Goal: Task Accomplishment & Management: Complete application form

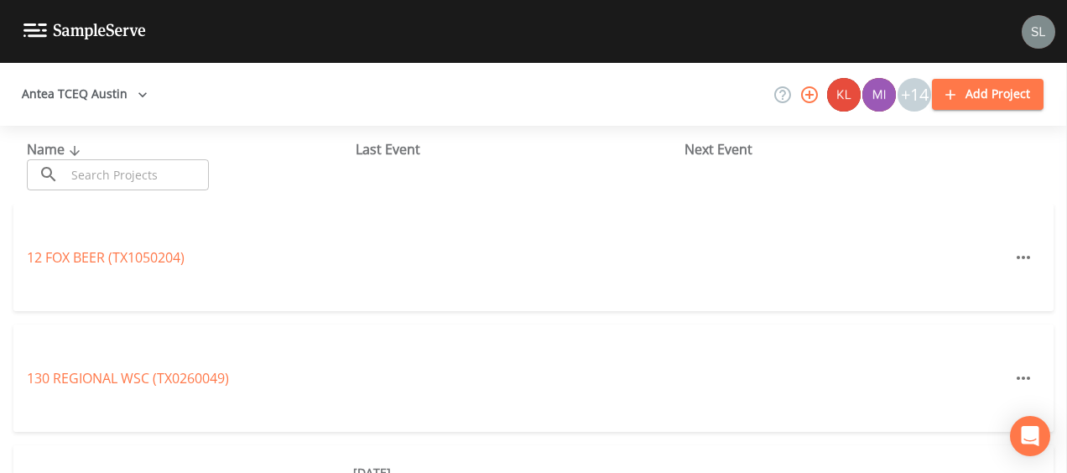
click at [148, 160] on input "text" at bounding box center [136, 174] width 143 height 31
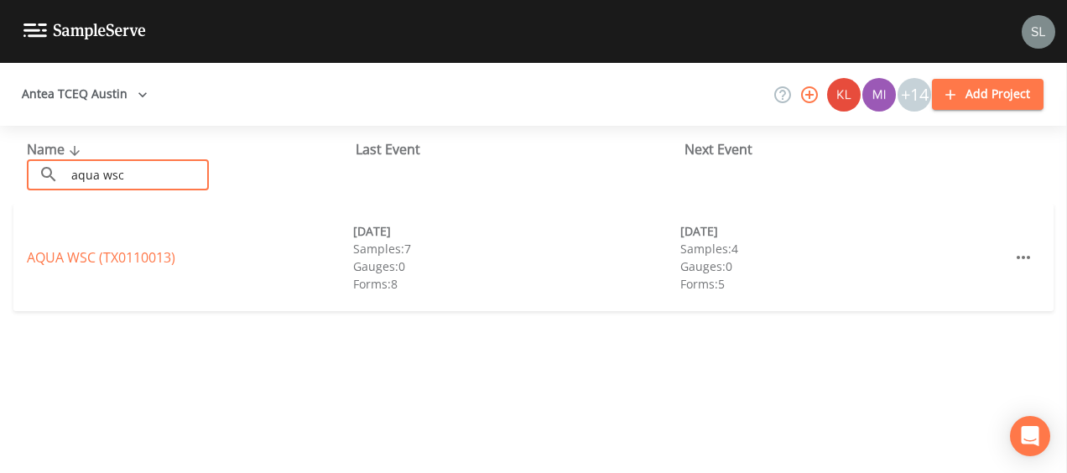
type input "aqua wsc"
click at [147, 267] on div "AQUA WSC (TX0110013)" at bounding box center [190, 257] width 326 height 20
click at [146, 267] on div "AQUA WSC (TX0110013)" at bounding box center [190, 257] width 326 height 20
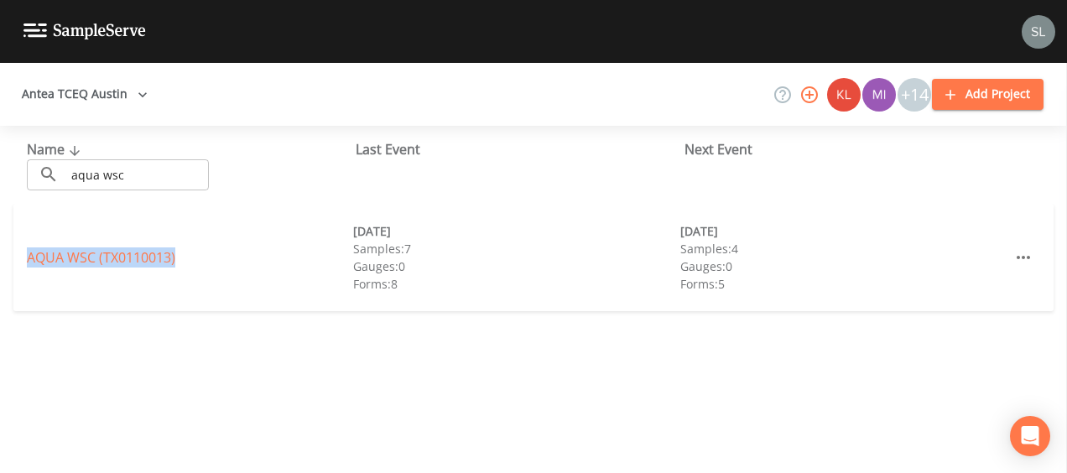
click at [146, 267] on div "AQUA WSC (TX0110013)" at bounding box center [190, 257] width 326 height 20
drag, startPoint x: 146, startPoint y: 267, endPoint x: 107, endPoint y: 260, distance: 39.1
click at [107, 260] on link "AQUA WSC (TX0110013)" at bounding box center [101, 257] width 148 height 18
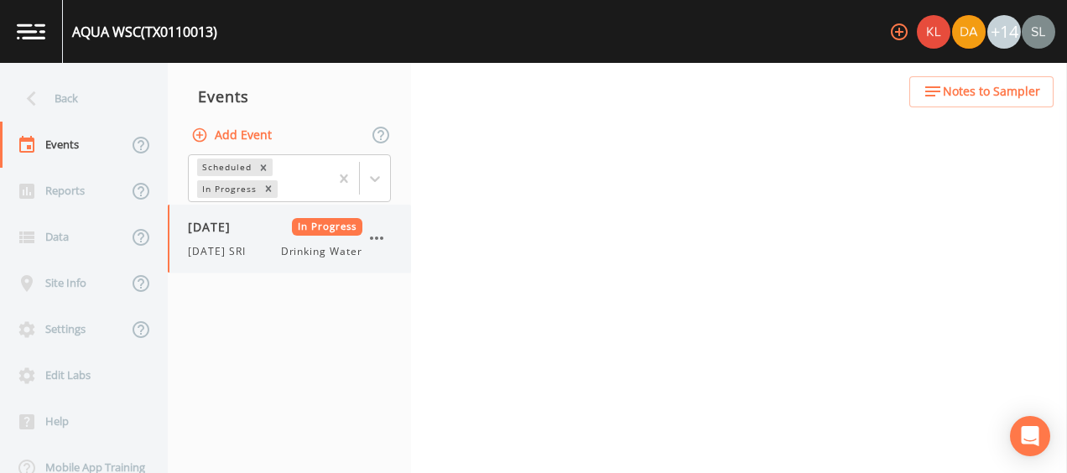
click at [222, 237] on div "[DATE] In Progress [DATE] SRI Drinking Water" at bounding box center [275, 238] width 174 height 41
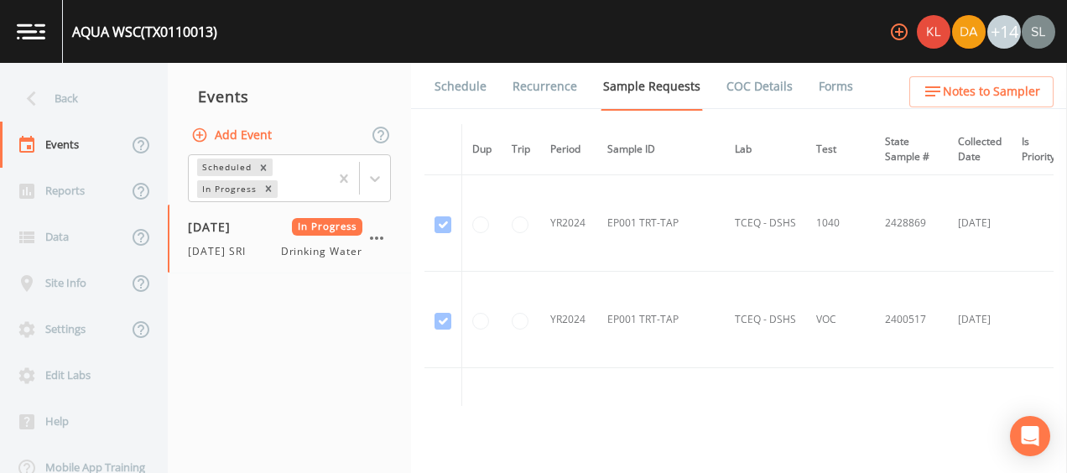
click at [828, 90] on link "Forms" at bounding box center [835, 86] width 39 height 47
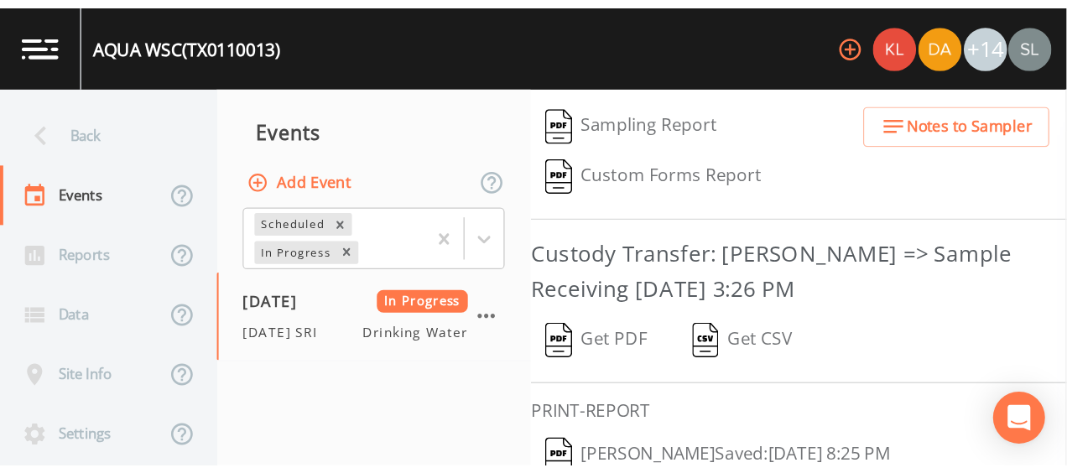
scroll to position [434, 0]
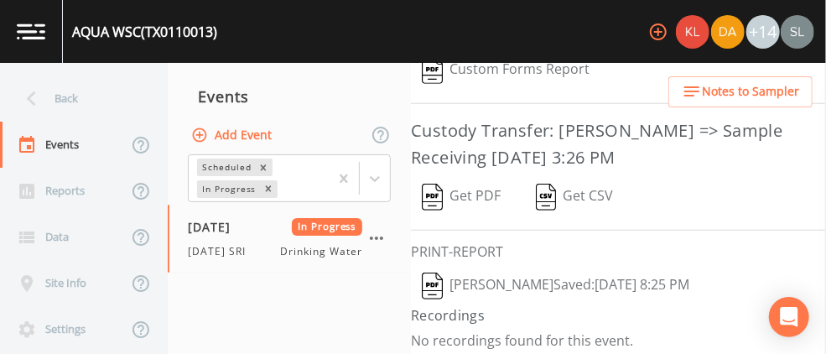
click at [490, 274] on button "[PERSON_NAME]  Saved: [DATE] 8:25 PM" at bounding box center [555, 286] width 289 height 39
click at [475, 182] on button "Get PDF" at bounding box center [461, 197] width 101 height 39
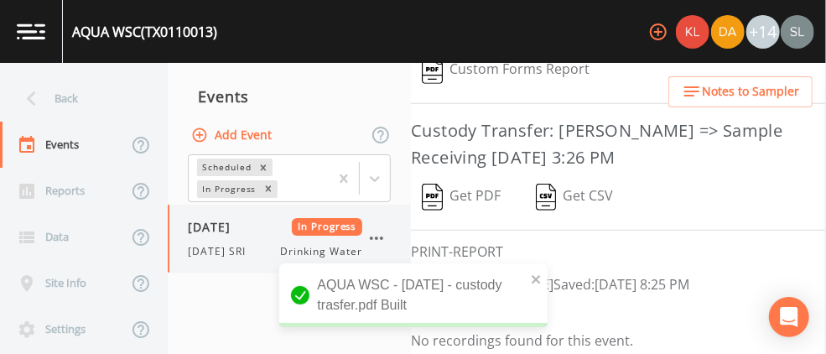
click at [374, 235] on icon "button" at bounding box center [376, 238] width 20 height 20
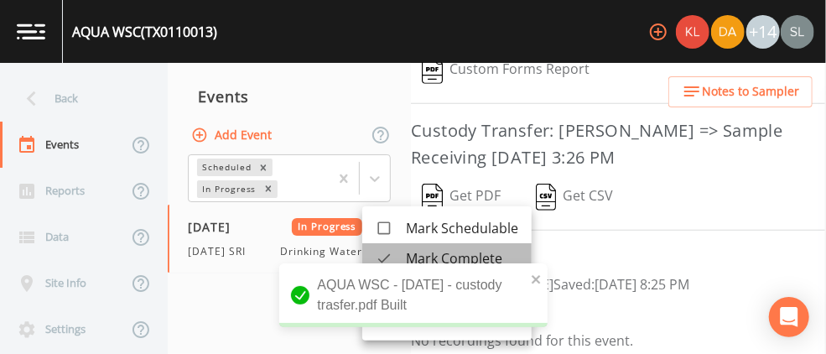
click at [396, 255] on div at bounding box center [391, 258] width 30 height 17
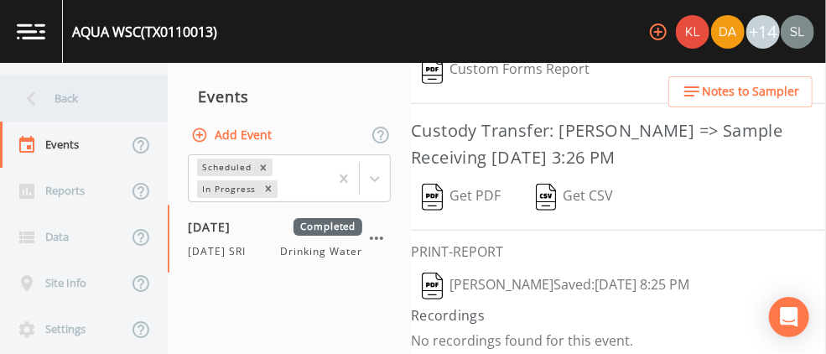
click at [108, 100] on div "Back" at bounding box center [75, 98] width 151 height 46
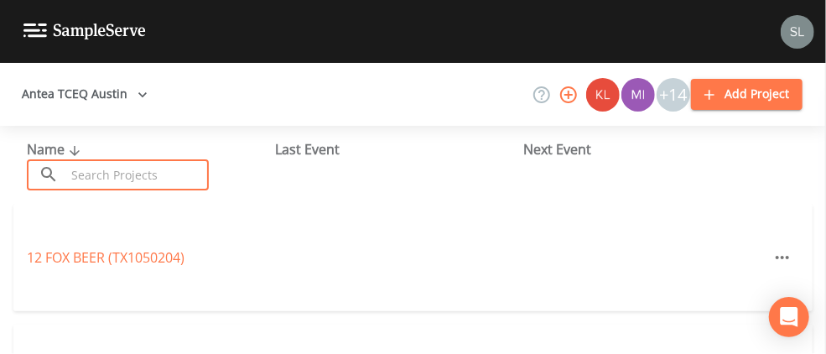
click at [109, 171] on input "text" at bounding box center [136, 174] width 143 height 31
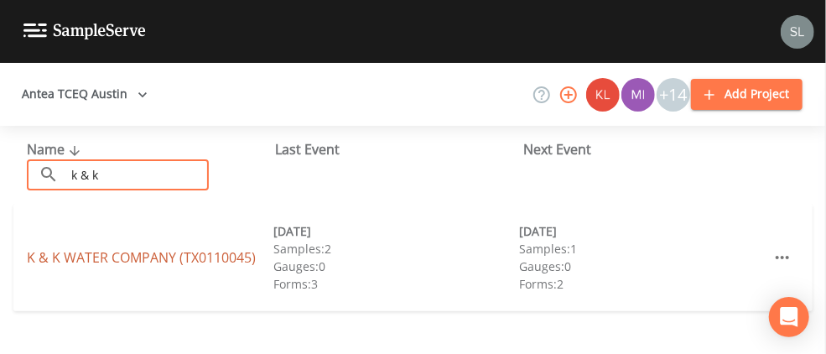
type input "k & k"
click at [107, 262] on link "K & K WATER COMPANY (TX0110045)" at bounding box center [141, 257] width 229 height 18
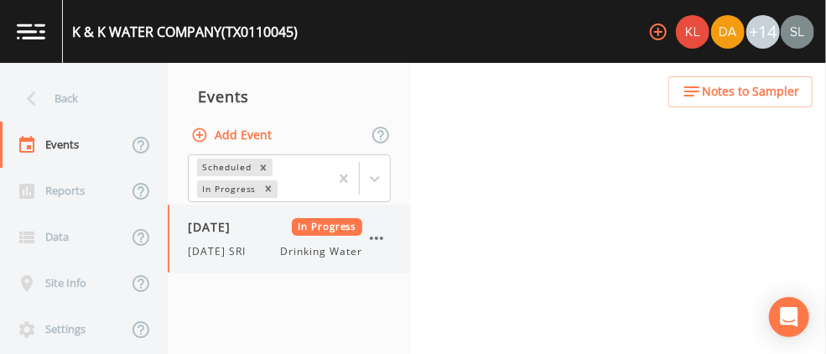
click at [247, 248] on span "[DATE] SRI" at bounding box center [222, 251] width 68 height 15
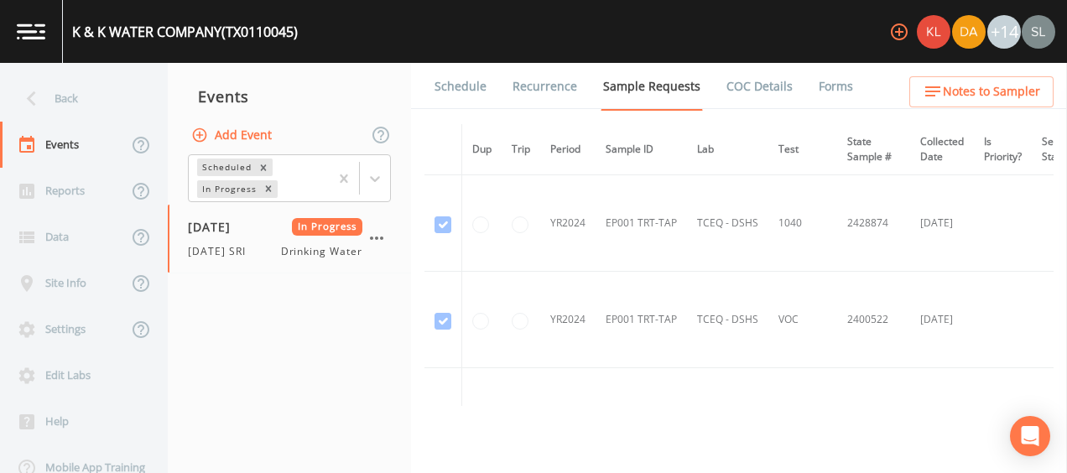
click at [840, 87] on link "Forms" at bounding box center [835, 86] width 39 height 47
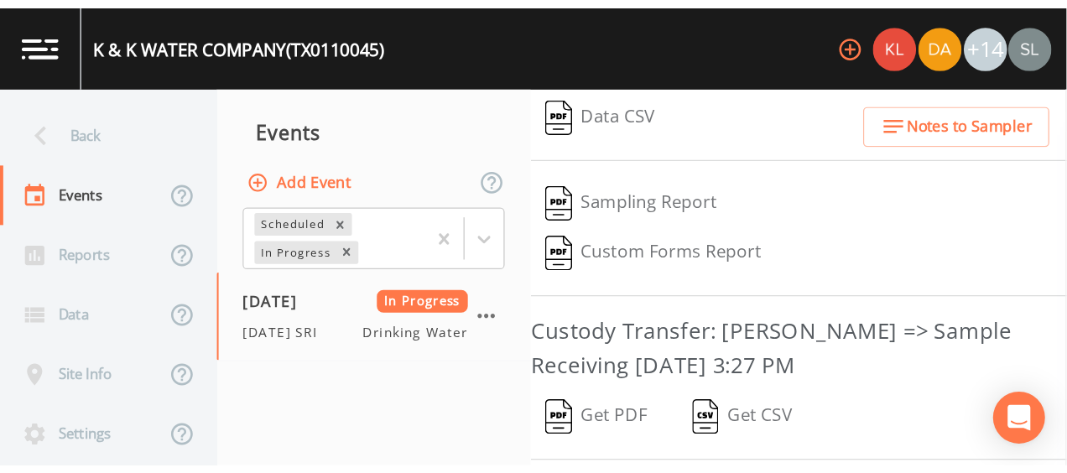
scroll to position [473, 0]
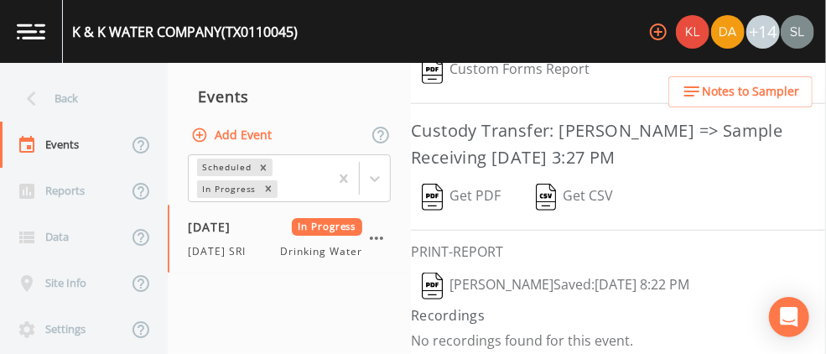
click at [475, 276] on button "[PERSON_NAME]  Saved: [DATE] 8:22 PM" at bounding box center [555, 286] width 289 height 39
click at [439, 200] on img "button" at bounding box center [432, 197] width 21 height 27
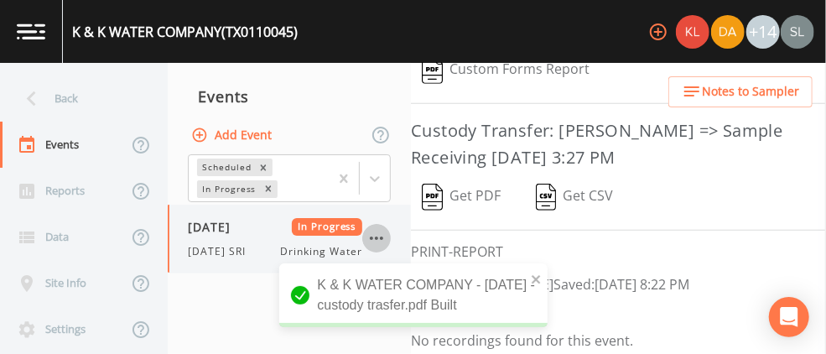
click at [381, 233] on icon "button" at bounding box center [376, 238] width 20 height 20
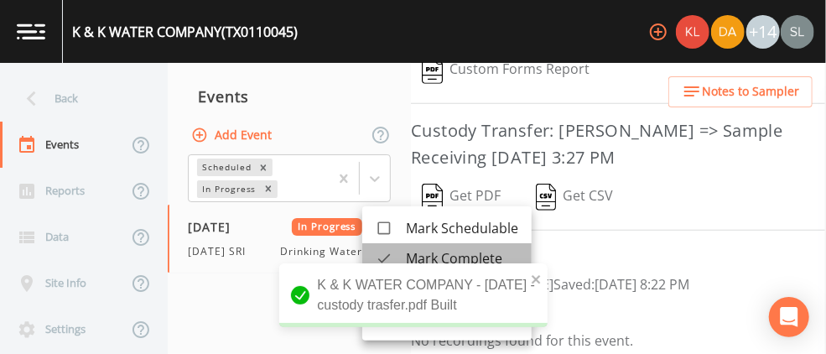
click at [387, 253] on icon at bounding box center [384, 258] width 17 height 17
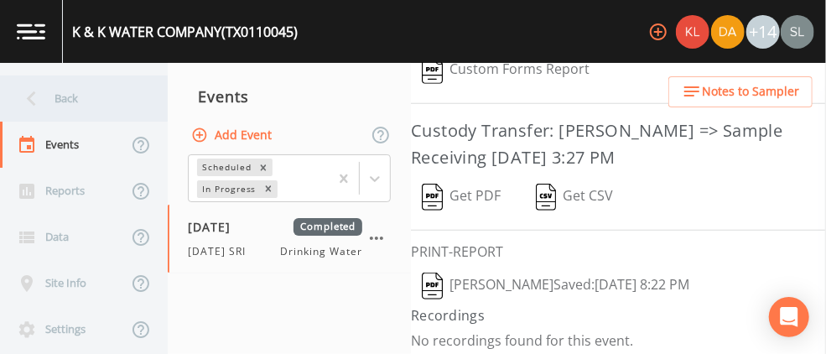
click at [109, 83] on div "Back" at bounding box center [75, 98] width 151 height 46
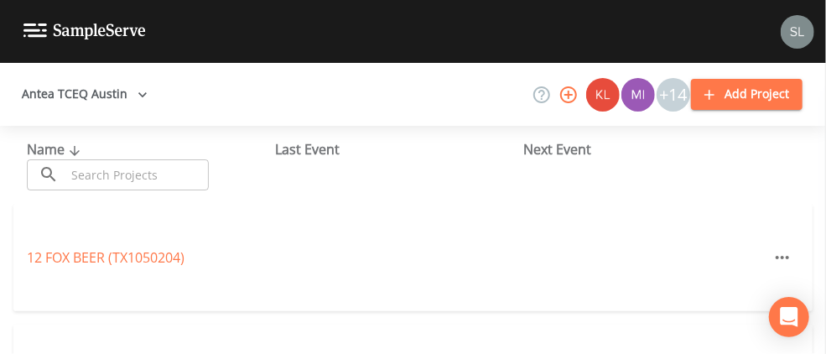
click at [111, 176] on input "text" at bounding box center [136, 174] width 143 height 31
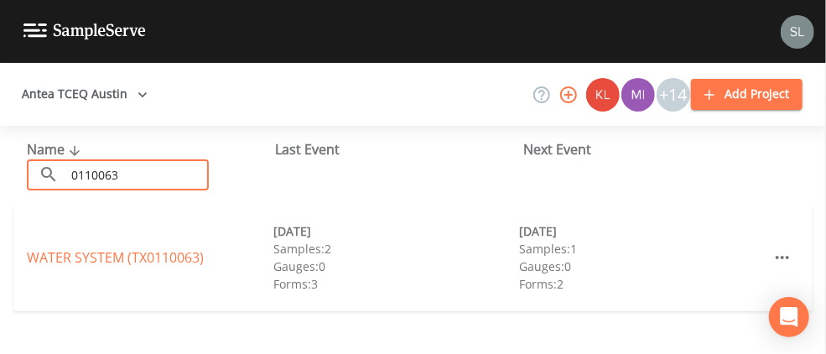
type input "0110063"
click at [107, 268] on div "WATER SYSTEM (TX0110063) [DATE] Samples: 2 Gauges: 0 Forms: 3 [DATE] Samples: 1…" at bounding box center [412, 257] width 799 height 107
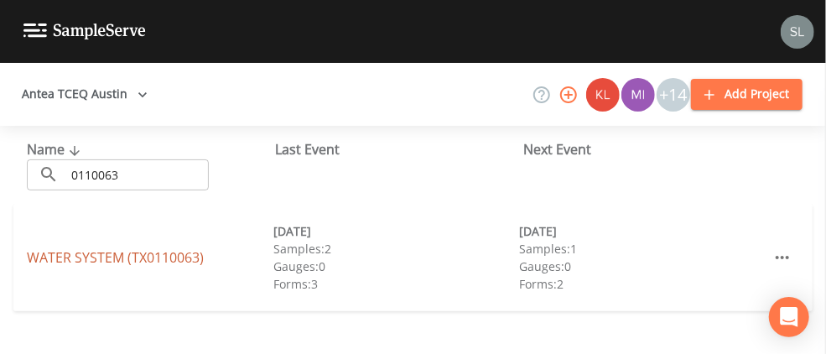
click at [101, 258] on link "WATER SYSTEM (TX0110063)" at bounding box center [115, 257] width 177 height 18
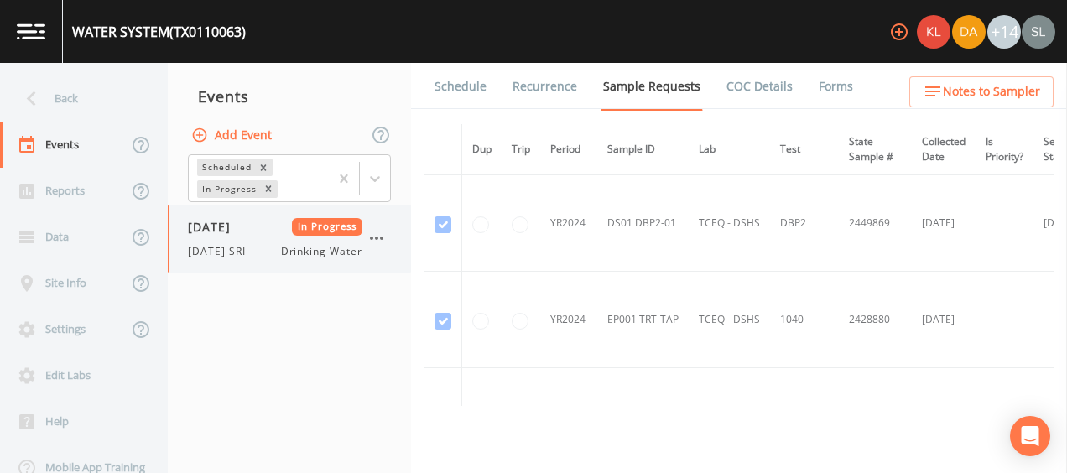
click at [255, 247] on span "[DATE] SRI" at bounding box center [222, 251] width 68 height 15
click at [818, 89] on link "Forms" at bounding box center [835, 86] width 39 height 47
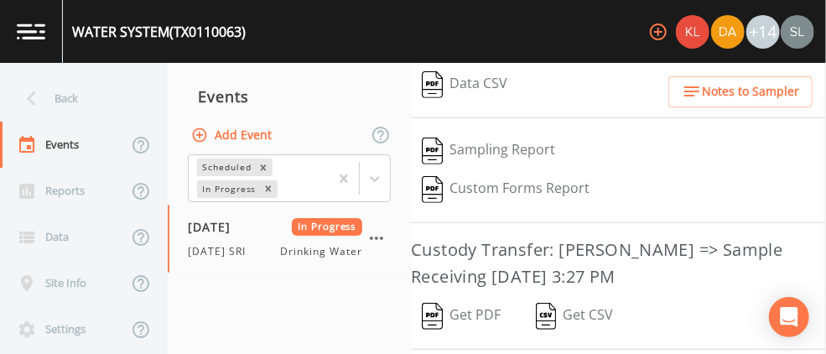
scroll to position [473, 0]
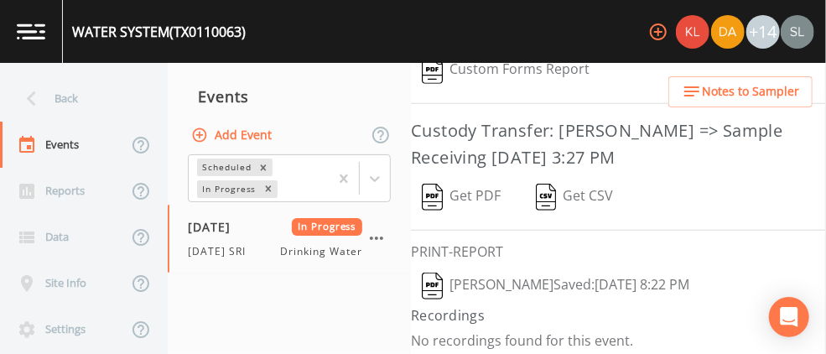
click at [484, 276] on button "[PERSON_NAME]  Saved: [DATE] 8:22 PM" at bounding box center [555, 286] width 289 height 39
click at [443, 193] on button "Get PDF" at bounding box center [461, 197] width 101 height 39
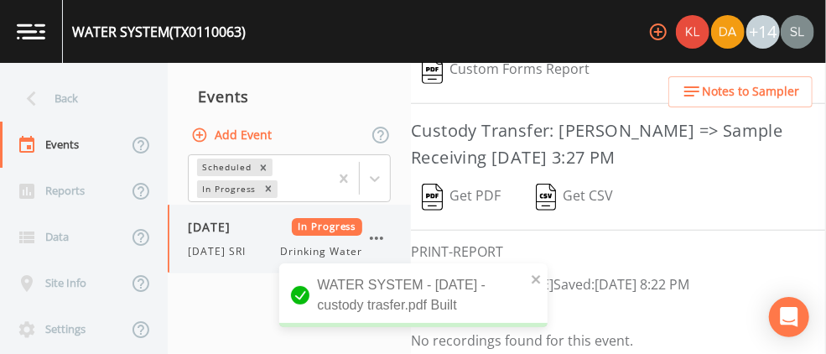
click at [374, 231] on icon "button" at bounding box center [376, 238] width 20 height 20
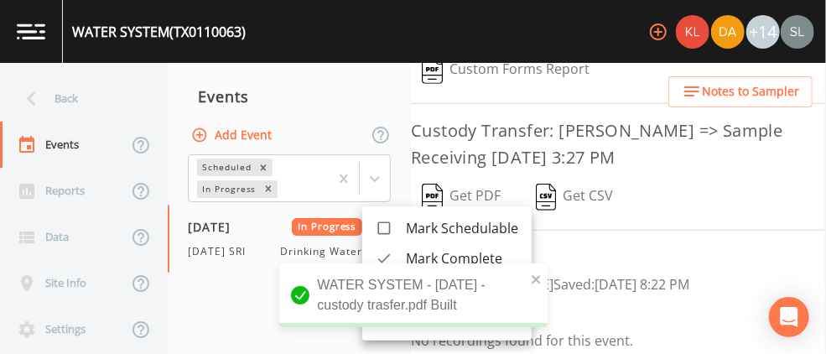
click at [402, 256] on div at bounding box center [391, 258] width 30 height 17
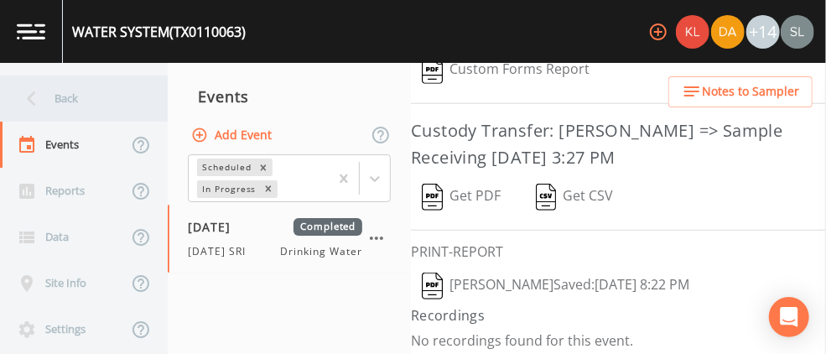
click at [119, 96] on div "Back" at bounding box center [75, 98] width 151 height 46
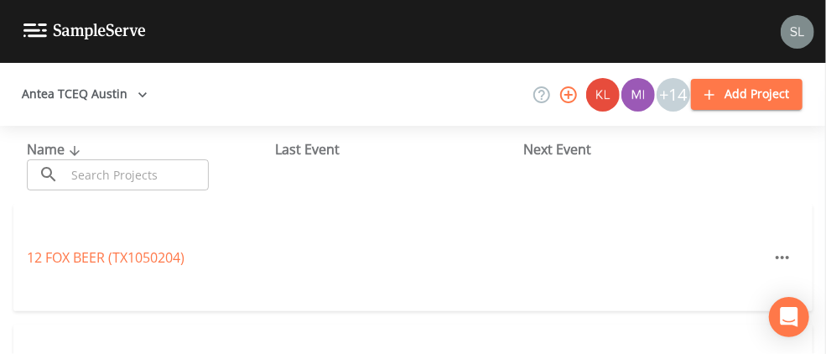
click at [112, 179] on input "text" at bounding box center [136, 174] width 143 height 31
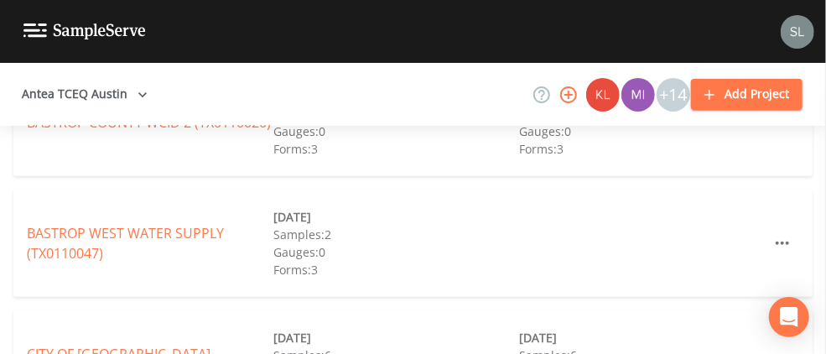
scroll to position [515, 0]
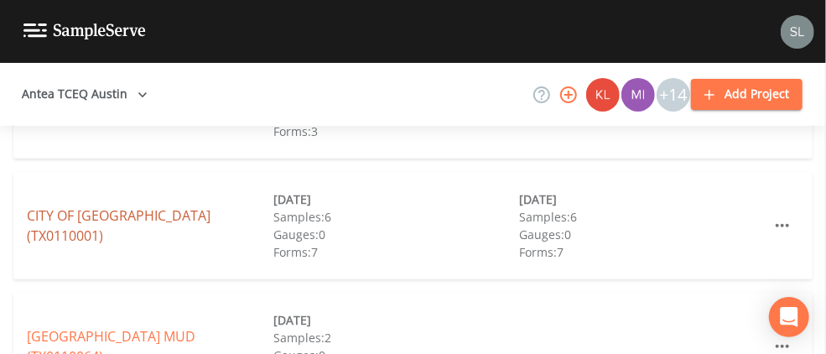
type input "bastrop"
click at [87, 223] on link "CITY OF [GEOGRAPHIC_DATA] ([GEOGRAPHIC_DATA])" at bounding box center [119, 225] width 184 height 39
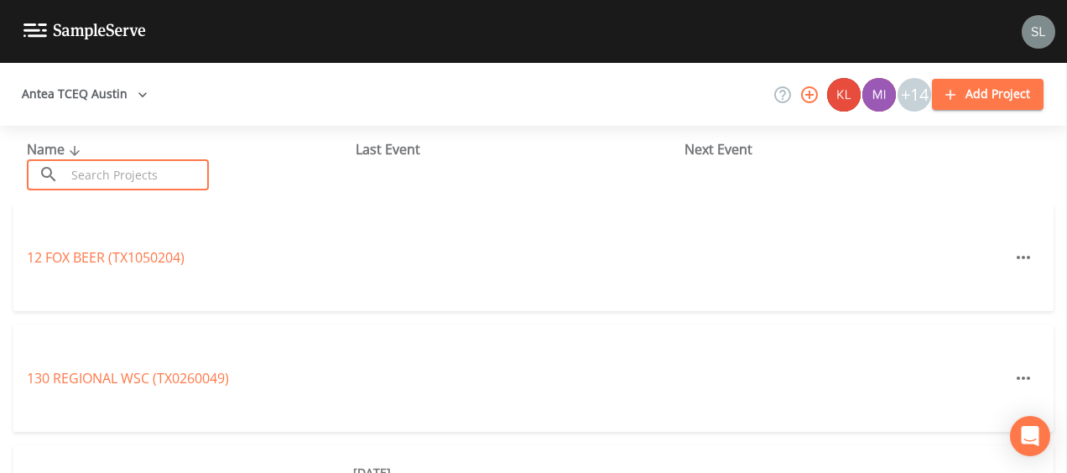
click at [157, 182] on input "text" at bounding box center [136, 174] width 143 height 31
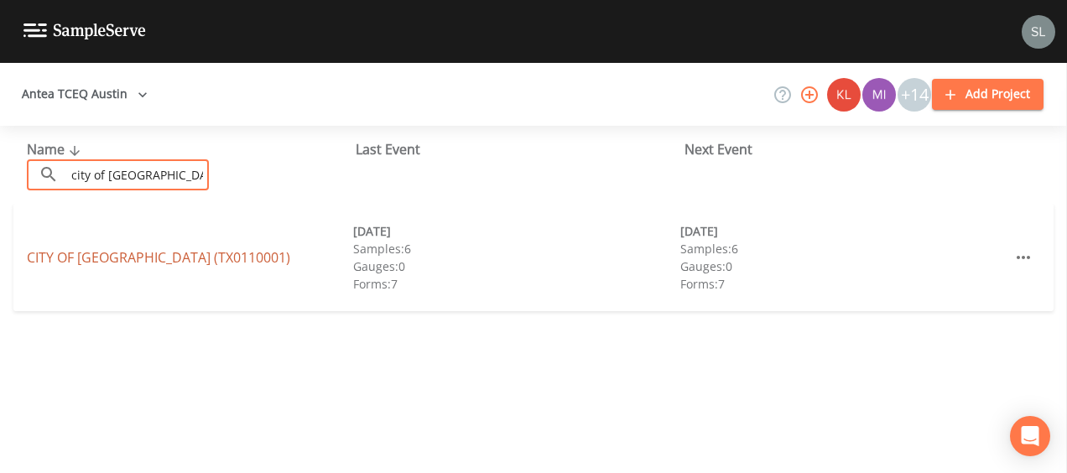
type input "city of [GEOGRAPHIC_DATA]"
click at [140, 257] on link "CITY OF [GEOGRAPHIC_DATA] ([GEOGRAPHIC_DATA])" at bounding box center [158, 257] width 263 height 18
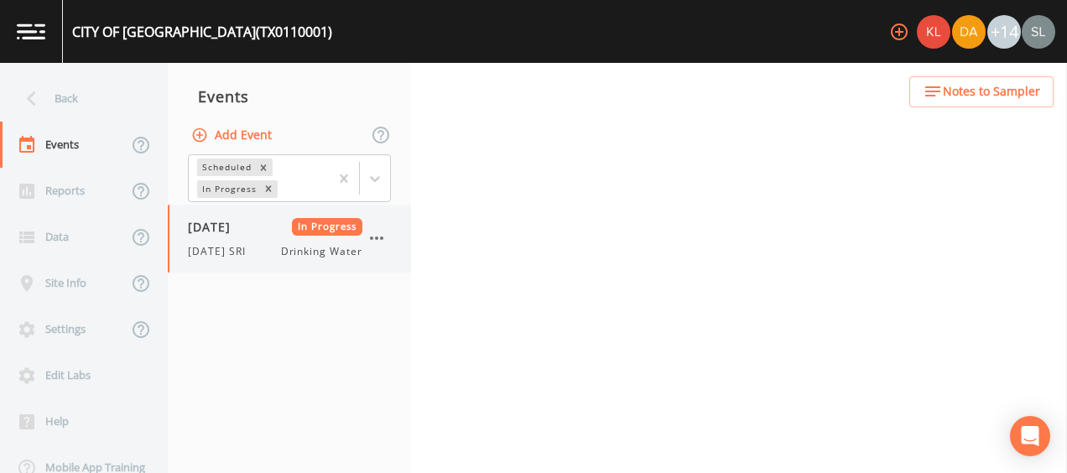
click at [270, 239] on div "[DATE] In Progress [DATE] SRI Drinking Water" at bounding box center [275, 238] width 174 height 41
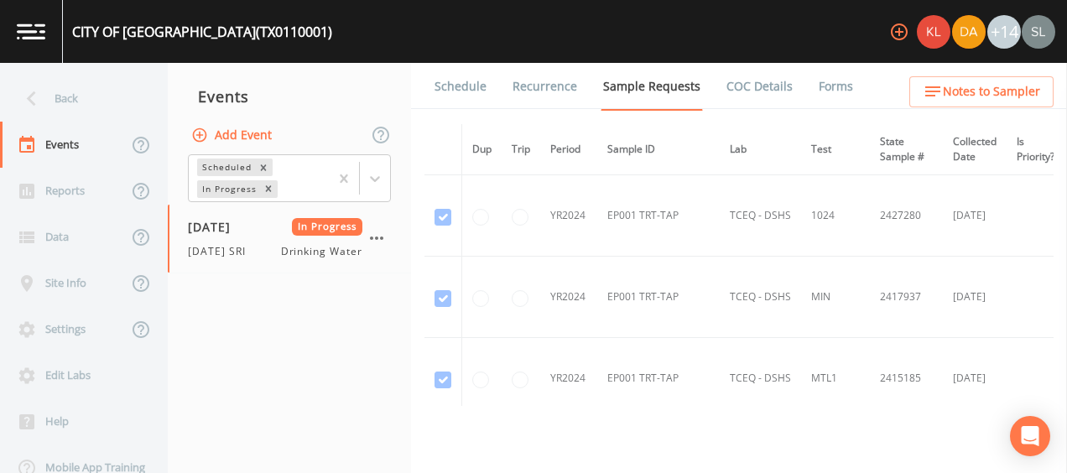
click at [797, 91] on li "Forms" at bounding box center [825, 86] width 60 height 47
click at [816, 91] on link "Forms" at bounding box center [835, 86] width 39 height 47
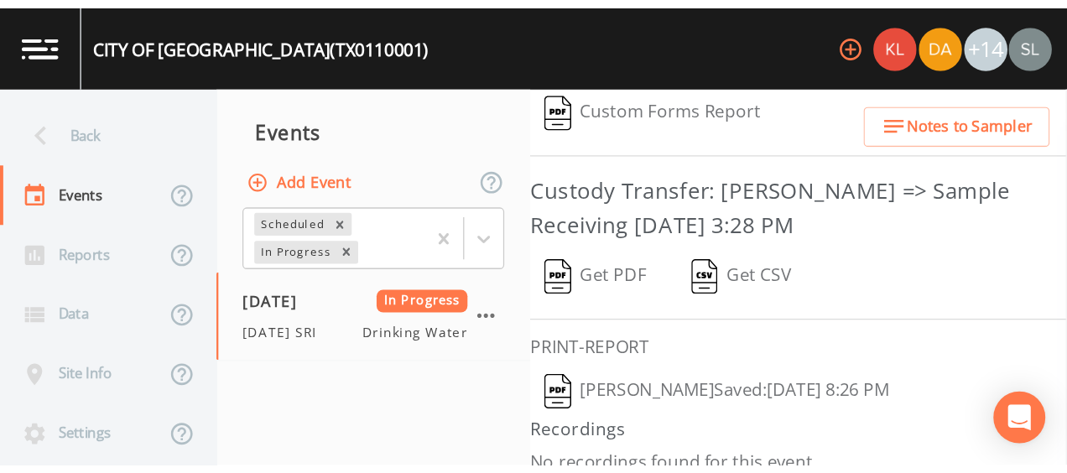
scroll to position [434, 0]
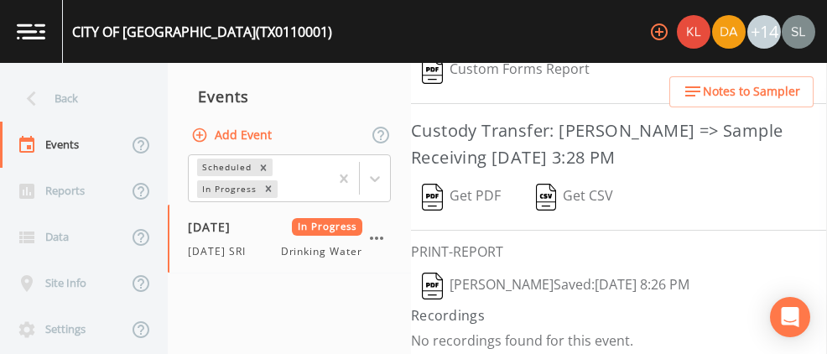
click at [479, 284] on button "[PERSON_NAME]  Saved: [DATE] 8:26 PM" at bounding box center [555, 286] width 289 height 39
click at [468, 184] on button "Get PDF" at bounding box center [461, 197] width 101 height 39
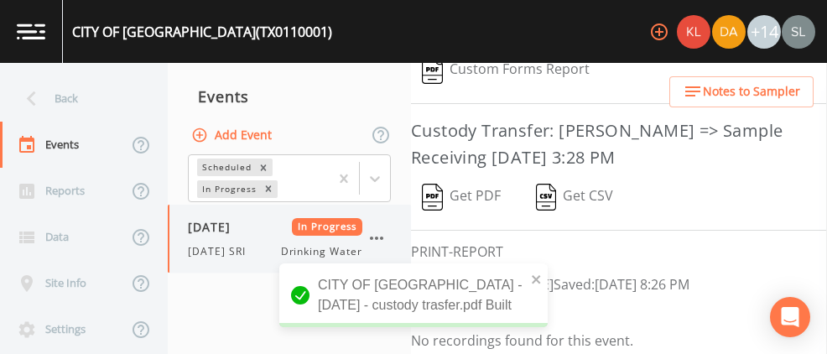
click at [380, 234] on icon "button" at bounding box center [376, 238] width 20 height 20
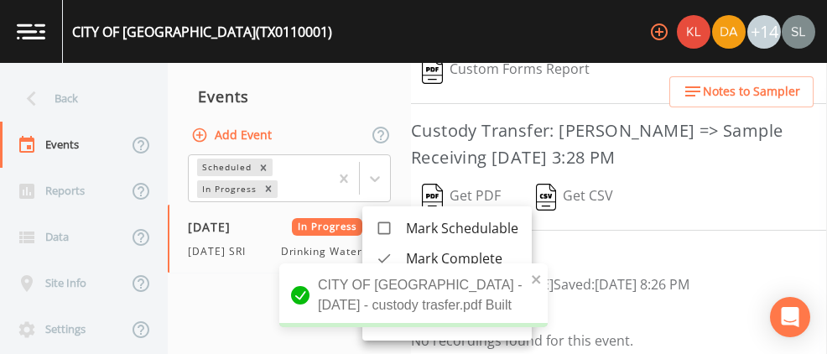
click at [386, 257] on icon at bounding box center [384, 258] width 17 height 17
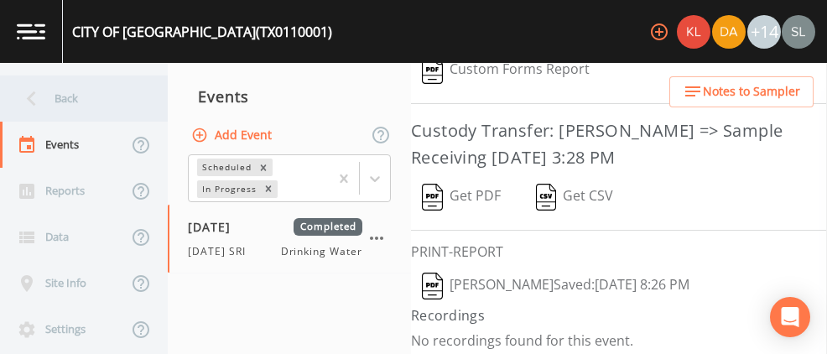
click at [121, 108] on div "Back" at bounding box center [75, 98] width 151 height 46
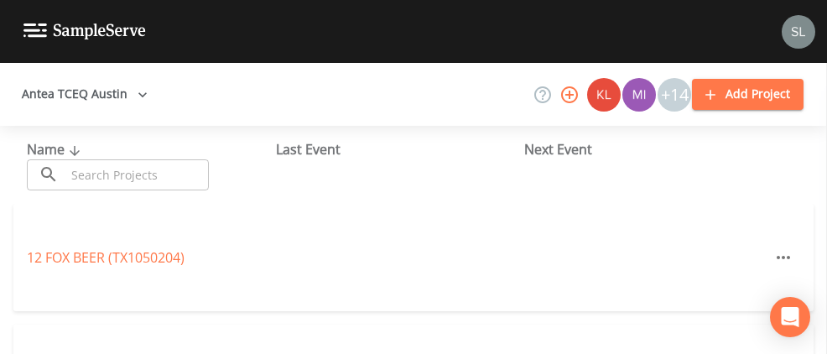
click at [132, 179] on input "text" at bounding box center [136, 174] width 143 height 31
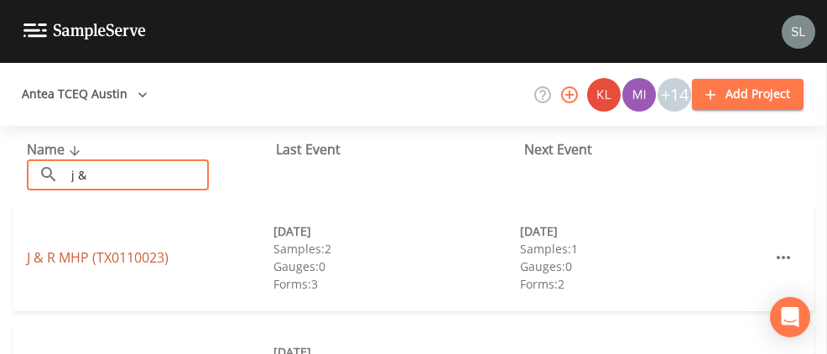
type input "j &"
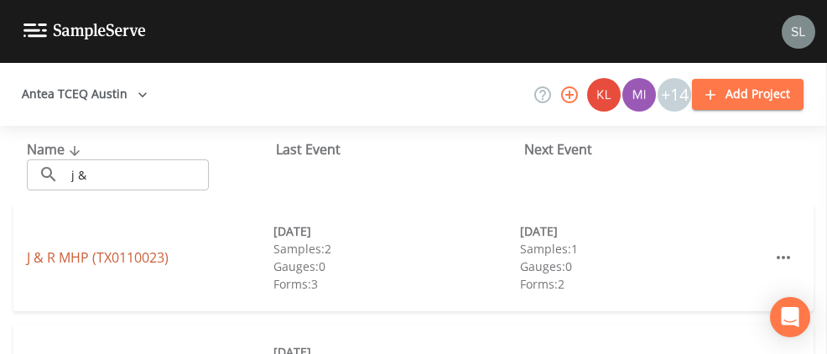
click at [62, 259] on link "J & R MHP (TX0110023)" at bounding box center [98, 257] width 142 height 18
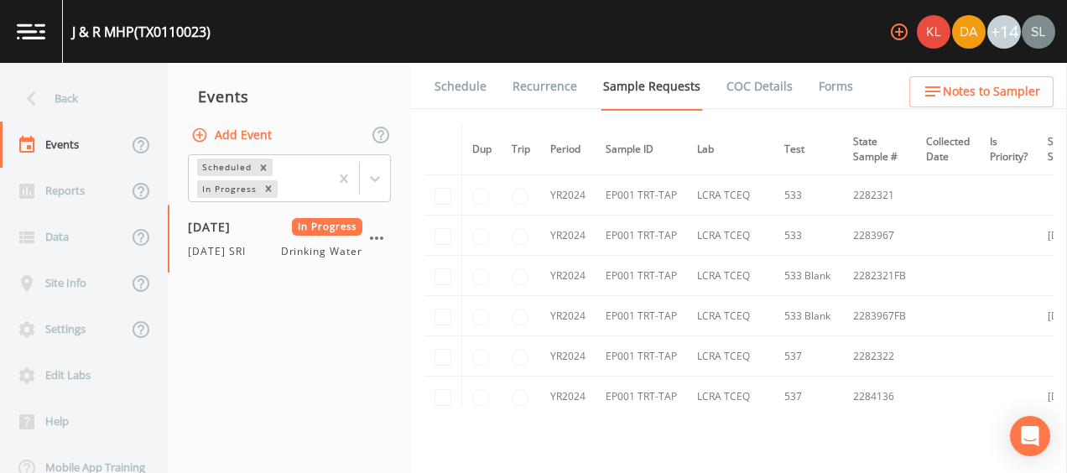
click at [827, 84] on link "Forms" at bounding box center [835, 86] width 39 height 47
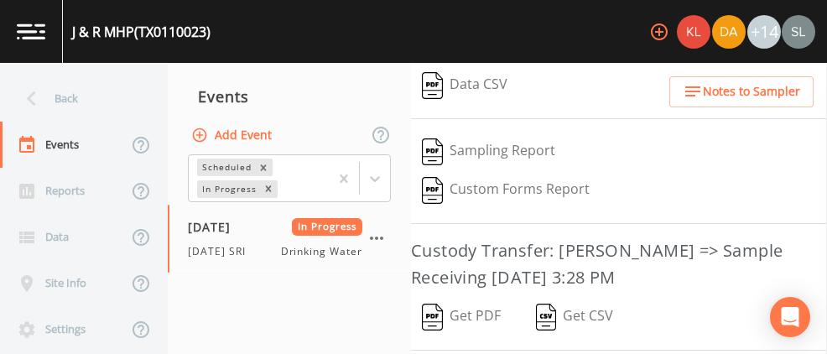
scroll to position [511, 0]
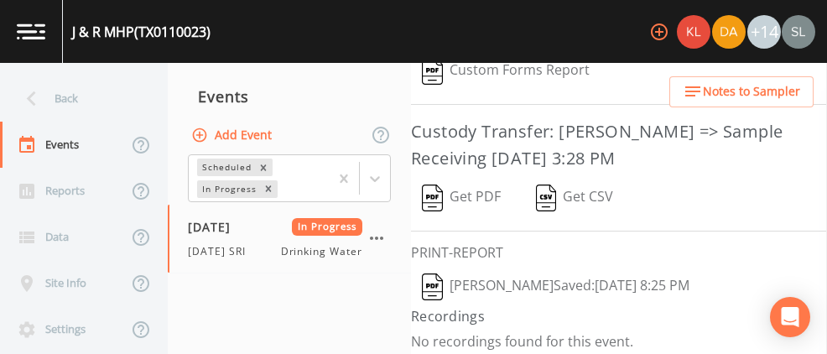
click at [500, 271] on button "[PERSON_NAME]  Saved: [DATE] 8:25 PM" at bounding box center [555, 286] width 289 height 39
click at [458, 190] on button "Get PDF" at bounding box center [461, 198] width 101 height 39
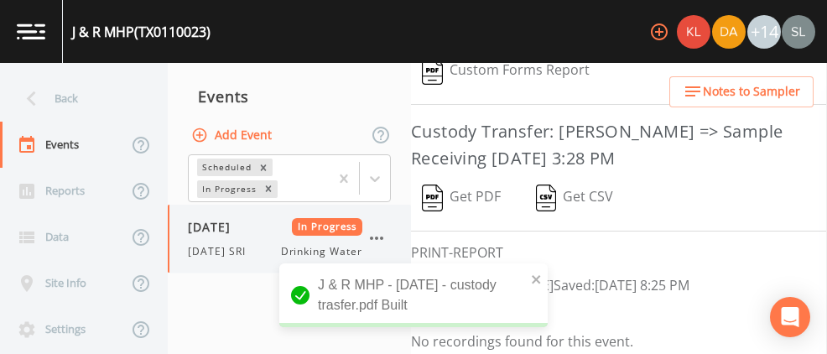
click at [378, 234] on icon "button" at bounding box center [376, 238] width 20 height 20
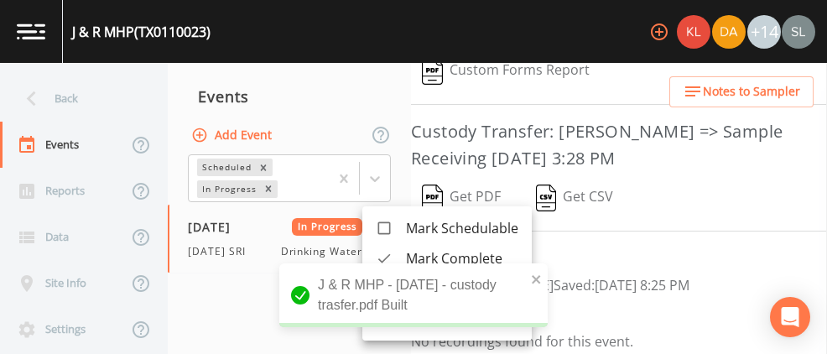
click at [392, 253] on icon at bounding box center [384, 258] width 17 height 17
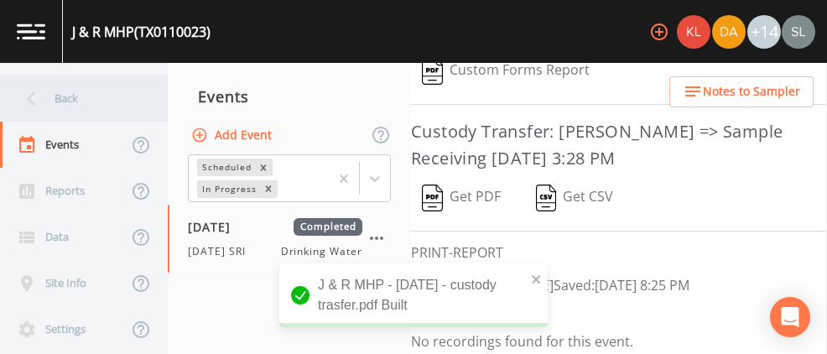
click at [71, 96] on div "Back" at bounding box center [75, 98] width 151 height 46
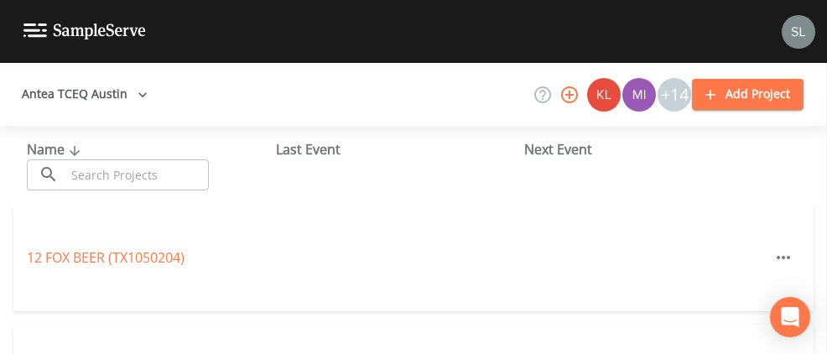
click at [142, 174] on input "text" at bounding box center [136, 174] width 143 height 31
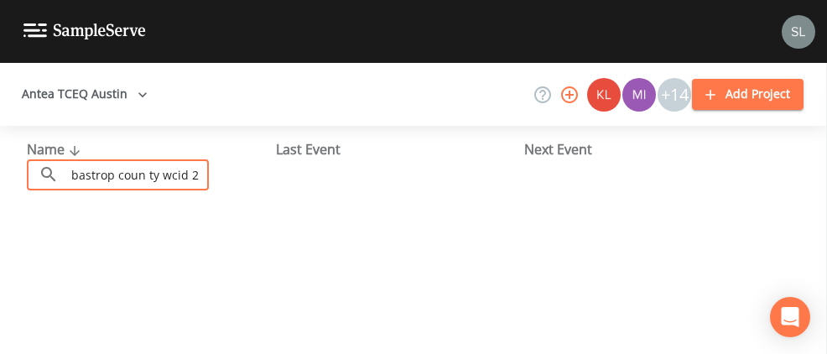
click at [148, 175] on input "bastrop coun ty wcid 2" at bounding box center [136, 174] width 143 height 31
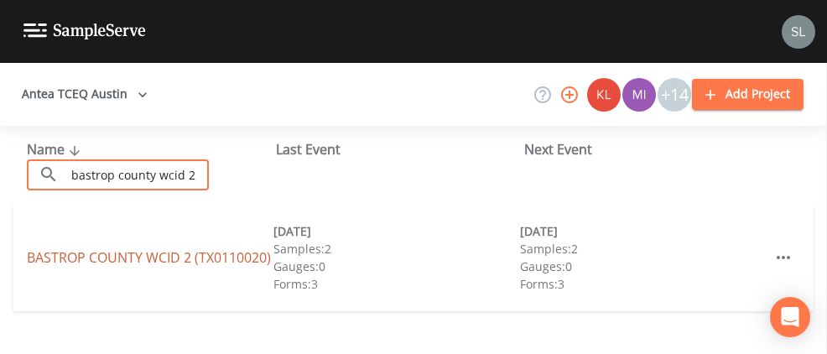
type input "bastrop county wcid 2"
click at [121, 248] on link "BASTROP COUNTY WCID 2 (TX0110020)" at bounding box center [149, 257] width 244 height 18
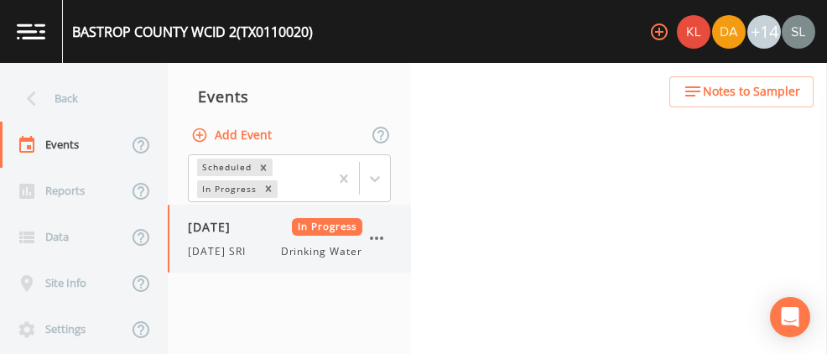
click at [248, 256] on span "[DATE] SRI" at bounding box center [222, 251] width 68 height 15
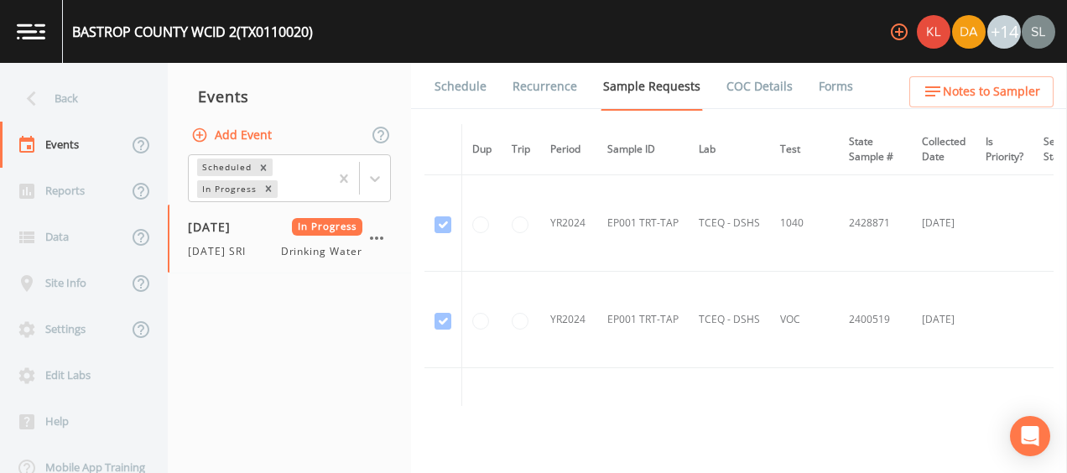
click at [816, 94] on link "Forms" at bounding box center [835, 86] width 39 height 47
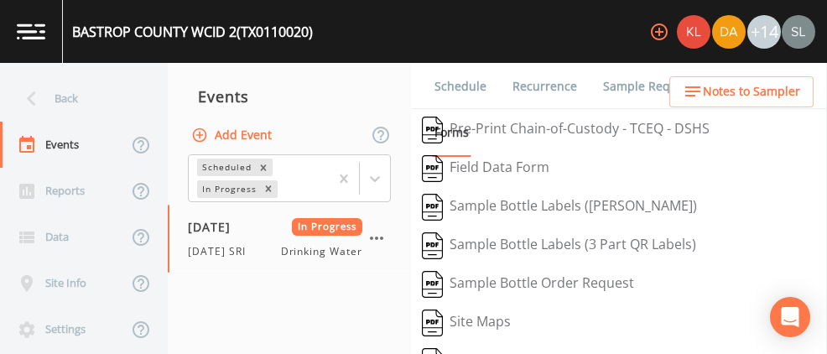
scroll to position [434, 0]
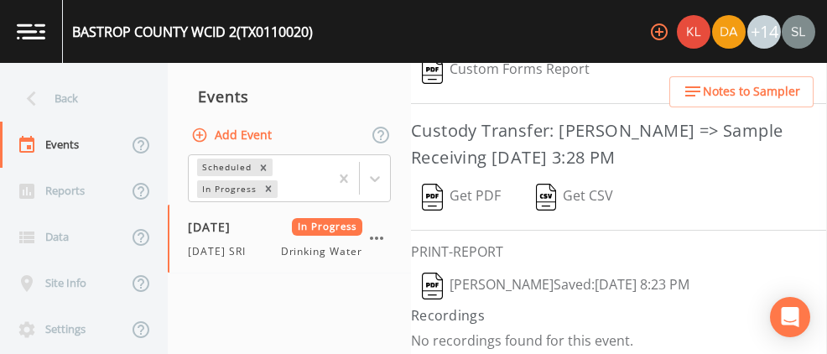
click at [456, 276] on button "Sloan Rigamonti  Saved: October 8, 2025 8:23 PM" at bounding box center [555, 286] width 289 height 39
click at [435, 192] on img "button" at bounding box center [432, 197] width 21 height 27
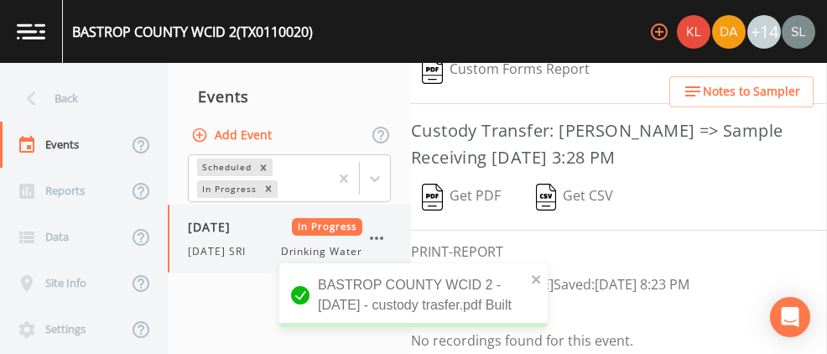
click at [372, 236] on icon "button" at bounding box center [376, 238] width 20 height 20
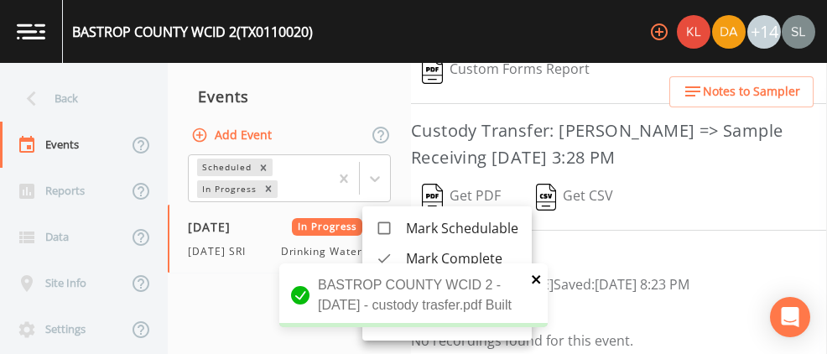
click at [532, 272] on icon "close" at bounding box center [537, 278] width 12 height 13
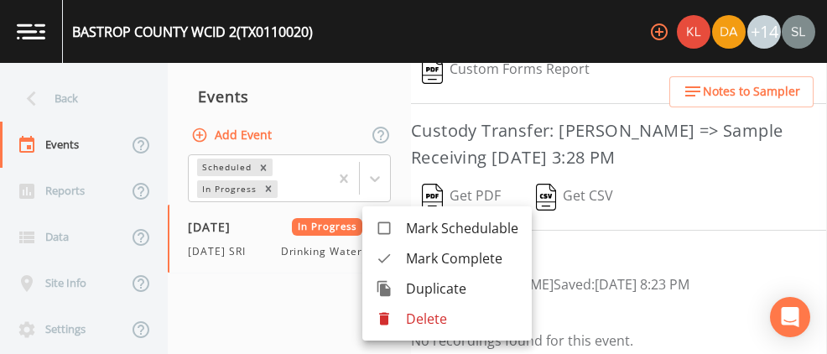
click at [449, 254] on span "Mark Complete" at bounding box center [462, 258] width 112 height 20
